Goal: Information Seeking & Learning: Learn about a topic

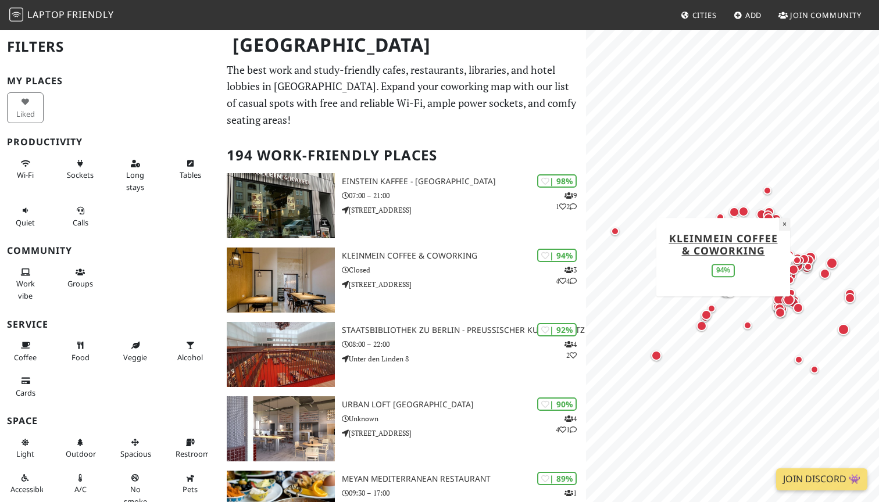
click at [783, 224] on button "×" at bounding box center [784, 224] width 11 height 13
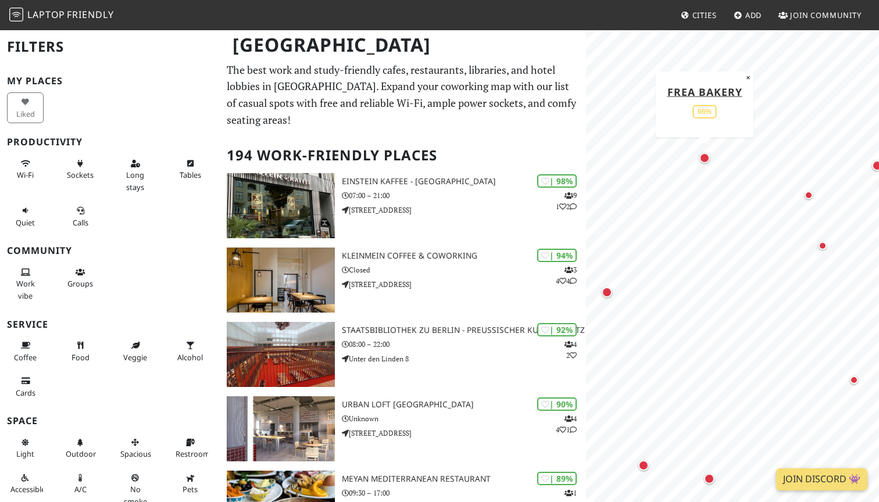
click at [704, 159] on div "Map marker" at bounding box center [704, 158] width 10 height 10
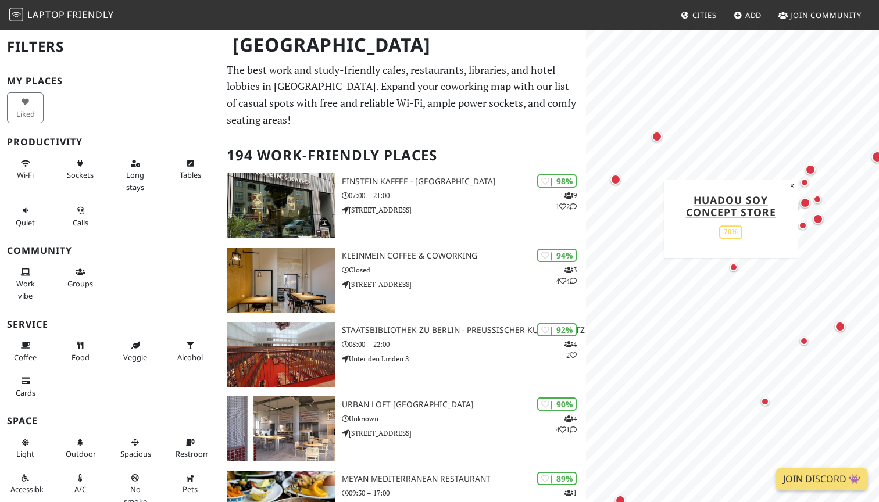
click at [820, 222] on div "Map marker" at bounding box center [817, 219] width 10 height 10
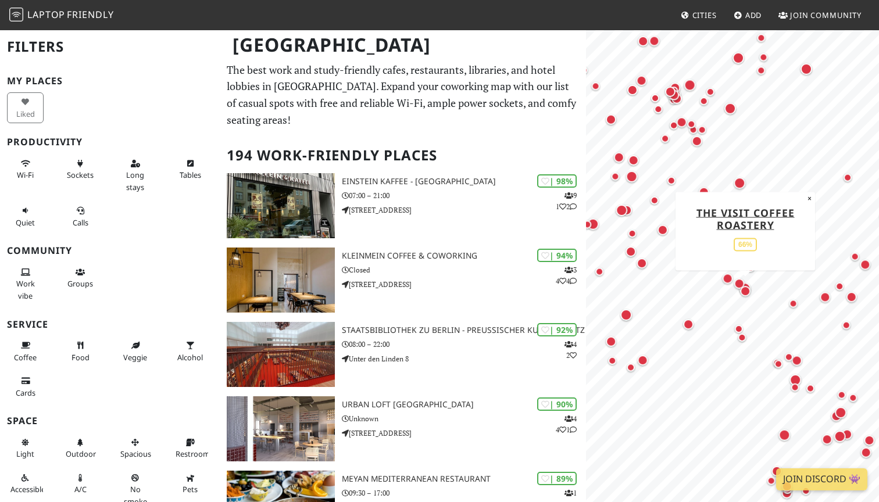
drag, startPoint x: 787, startPoint y: 186, endPoint x: 747, endPoint y: 295, distance: 116.6
click at [747, 295] on div "Map marker" at bounding box center [745, 291] width 10 height 10
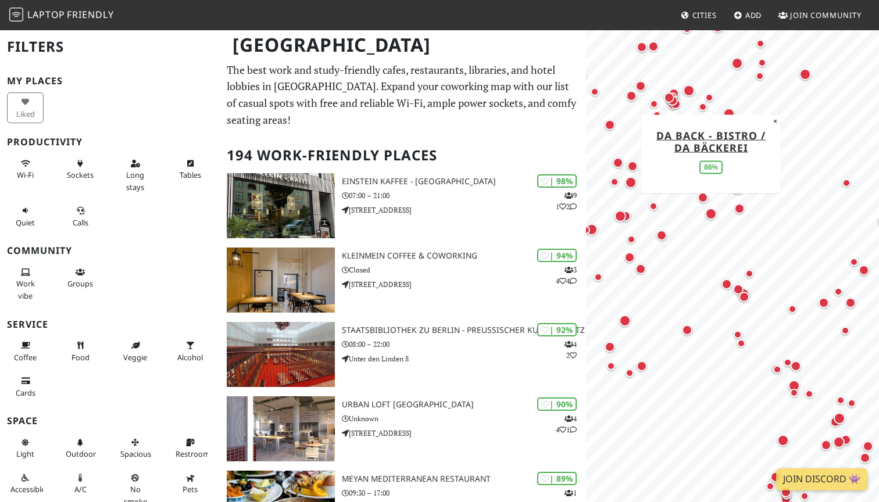
click at [711, 212] on div "Map marker" at bounding box center [711, 214] width 12 height 12
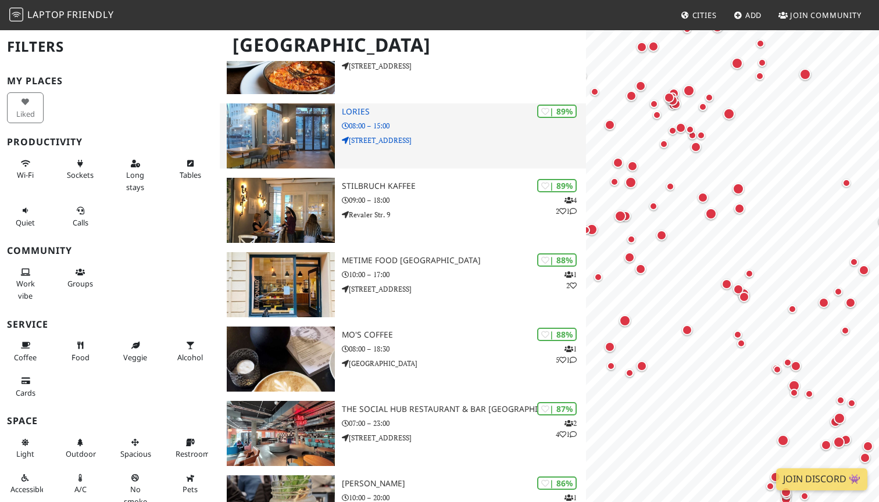
scroll to position [555, 0]
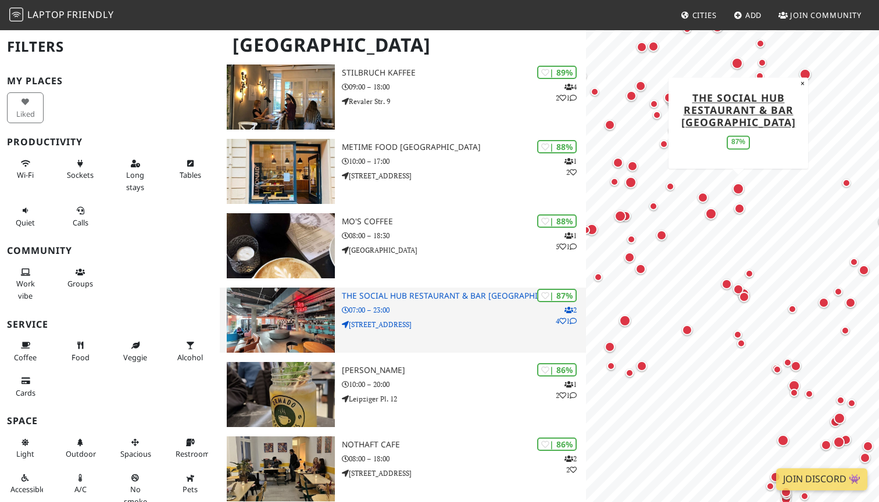
click at [451, 304] on p "07:00 – 23:00" at bounding box center [464, 309] width 244 height 11
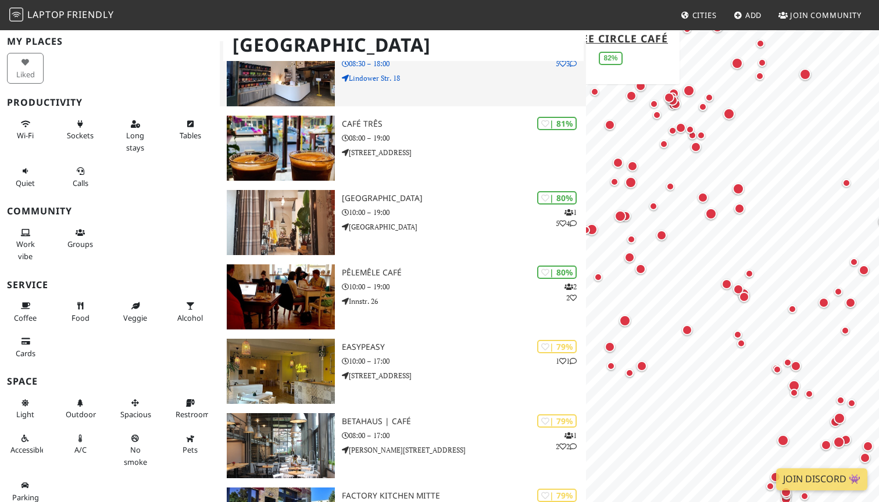
scroll to position [1845, 0]
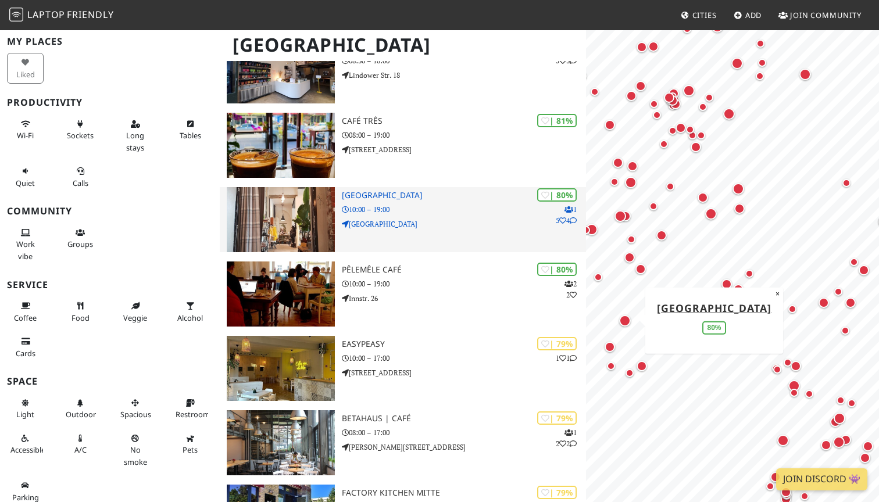
click at [444, 218] on p "Tempelhofer Ufer" at bounding box center [464, 223] width 244 height 11
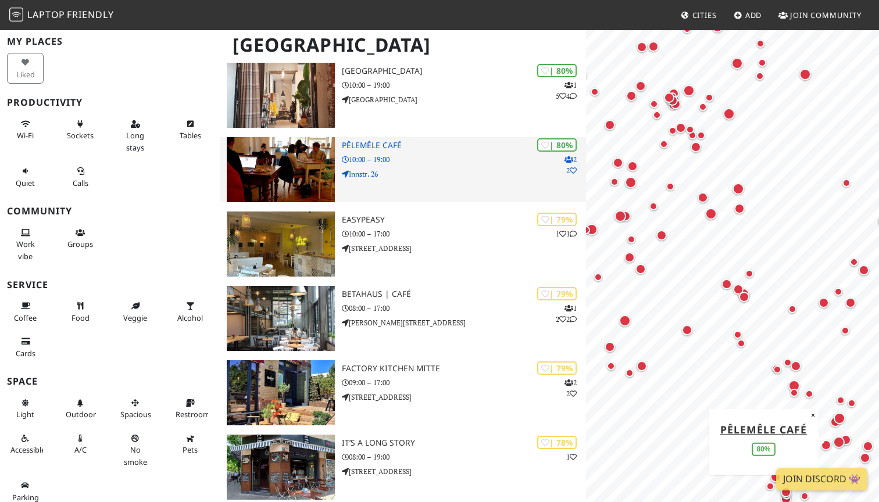
scroll to position [2030, 0]
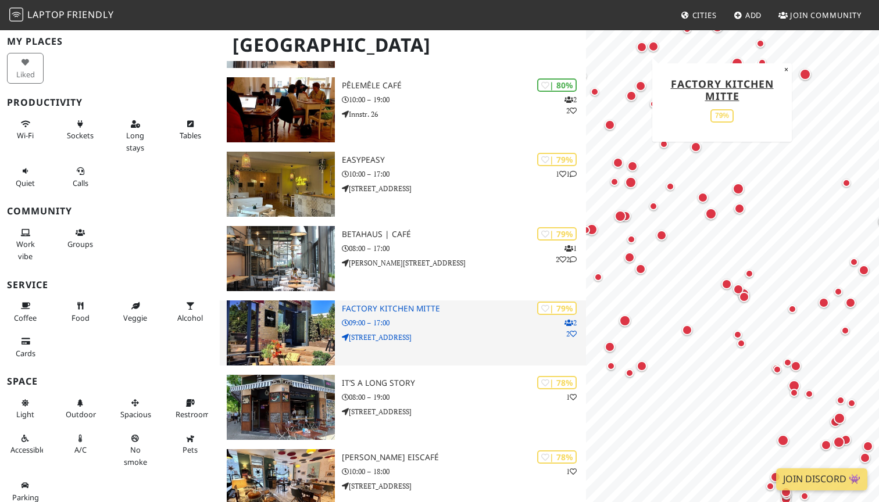
click at [440, 310] on div "| 79% 2 2 Factory Kitchen Mitte 09:00 – 17:00 Rheinsberger Str. 76/77" at bounding box center [464, 332] width 244 height 65
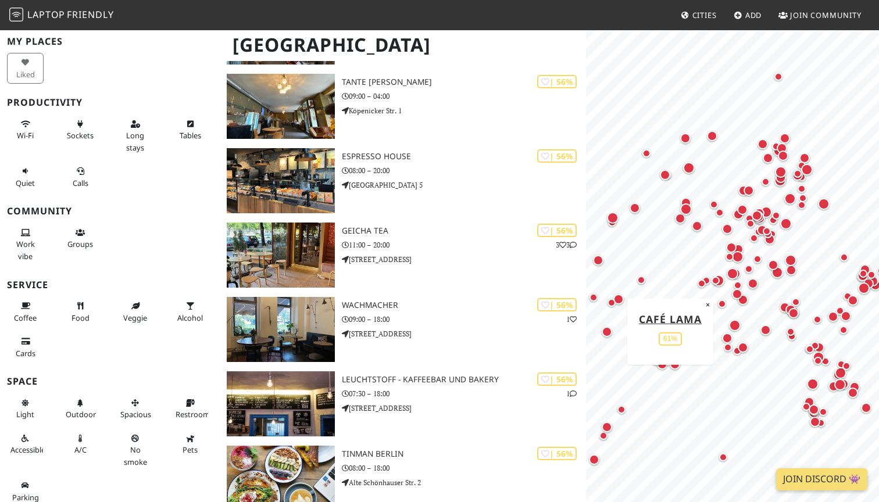
scroll to position [8785, 0]
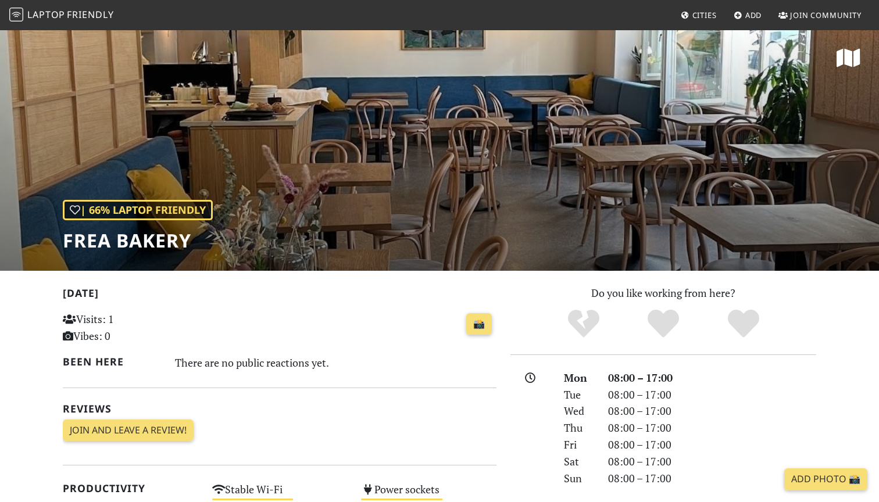
click at [844, 60] on icon at bounding box center [848, 58] width 24 height 21
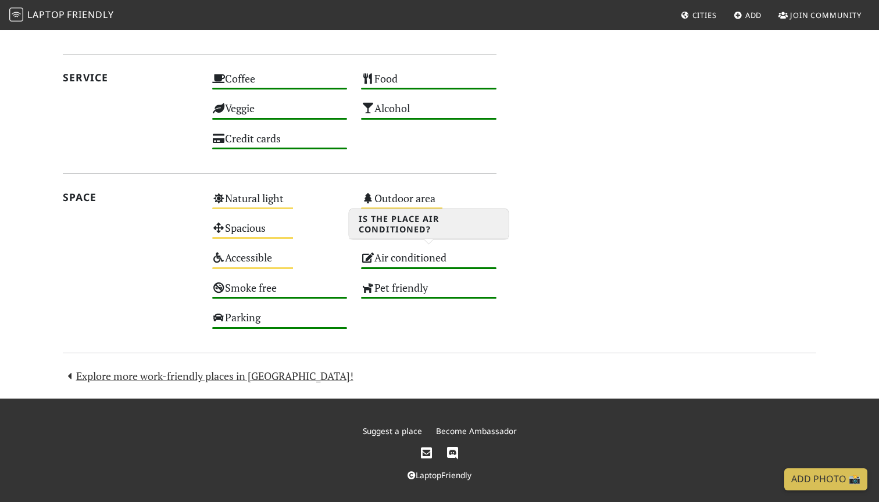
scroll to position [686, 0]
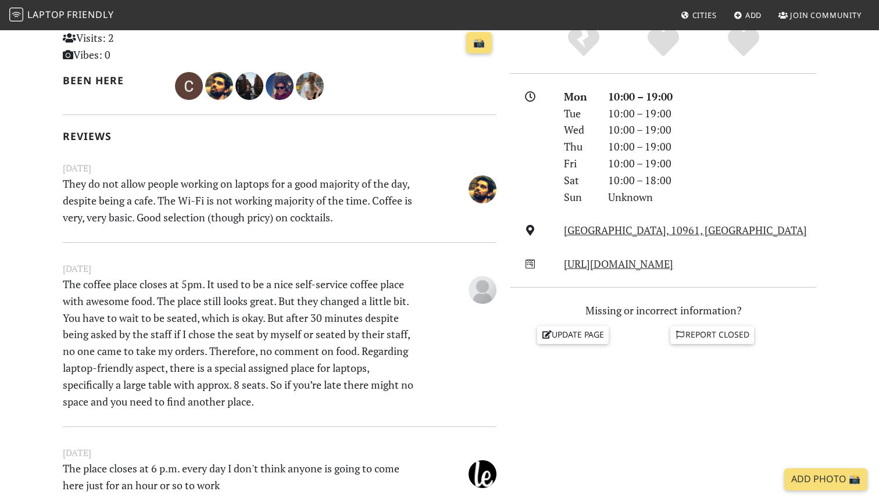
scroll to position [282, 0]
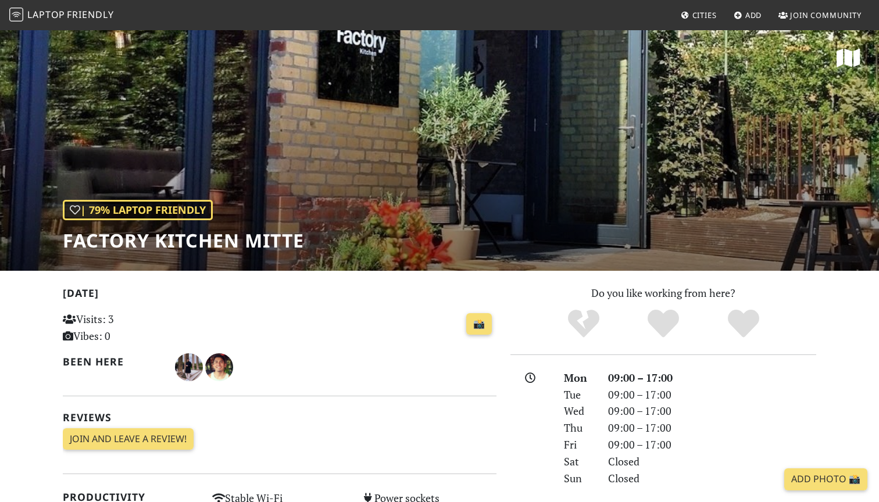
click at [454, 194] on div "| 79% Laptop Friendly Factory Kitchen Mitte" at bounding box center [439, 150] width 879 height 242
click at [489, 318] on link "📸" at bounding box center [479, 324] width 26 height 22
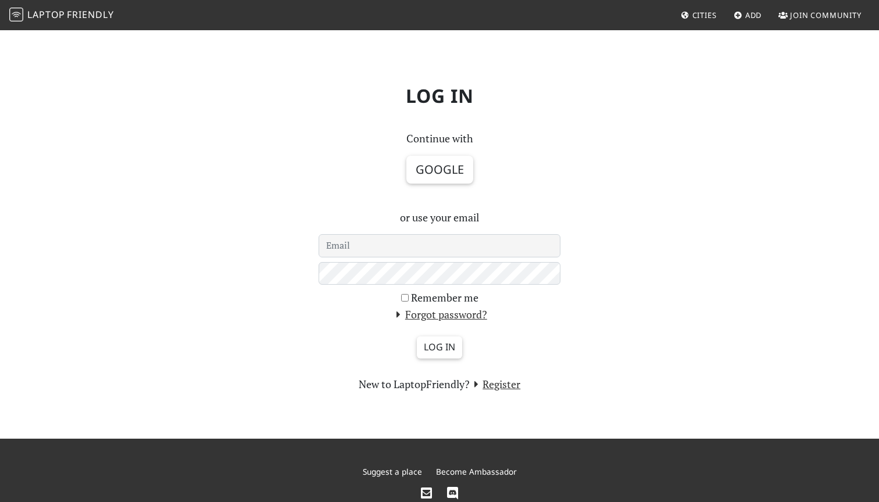
click at [501, 143] on p "Continue with" at bounding box center [439, 138] width 242 height 17
